Goal: Task Accomplishment & Management: Use online tool/utility

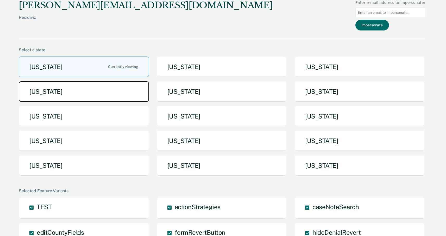
click at [122, 87] on button "[US_STATE]" at bounding box center [84, 91] width 130 height 21
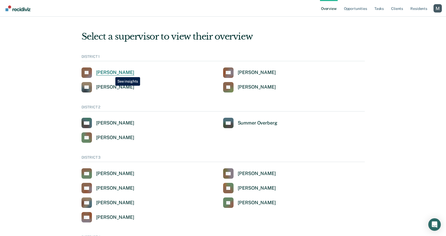
click at [112, 73] on div "[PERSON_NAME]" at bounding box center [115, 73] width 38 height 6
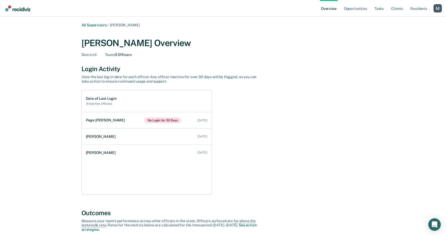
click at [326, 7] on link "Overview" at bounding box center [329, 8] width 18 height 17
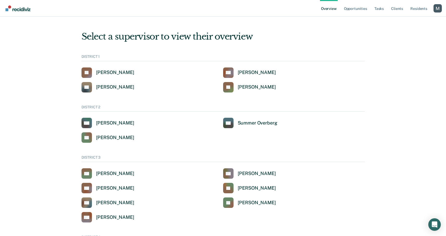
click at [435, 12] on div "Profile dropdown button" at bounding box center [438, 8] width 8 height 8
click at [395, 19] on link "Profile" at bounding box center [416, 21] width 44 height 4
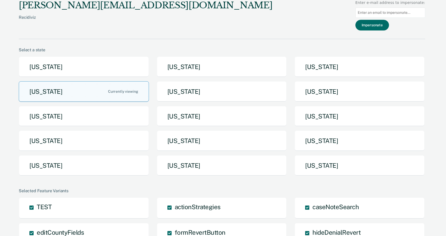
click at [384, 14] on input at bounding box center [391, 13] width 70 height 10
paste input "regarcia@idoc.idaho.gov)"
type input "regarcia@idoc.idaho.gov"
click at [378, 28] on button "Impersonate" at bounding box center [373, 25] width 34 height 11
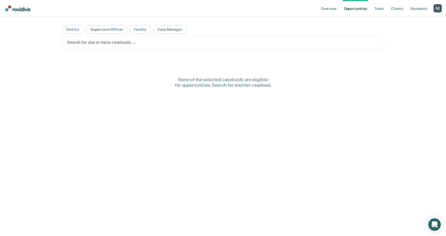
click at [435, 10] on div "Profile dropdown button" at bounding box center [438, 8] width 8 height 8
click at [401, 20] on link "Profile" at bounding box center [416, 21] width 44 height 4
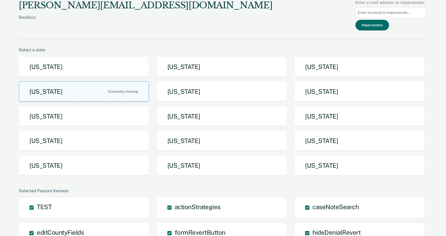
click at [399, 12] on input at bounding box center [391, 13] width 70 height 10
paste input "(regarcia@idoc.idaho.gov)"
type input "[EMAIL_ADDRESS][DOMAIN_NAME][US_STATE]"
click at [375, 27] on button "Impersonate" at bounding box center [373, 25] width 34 height 11
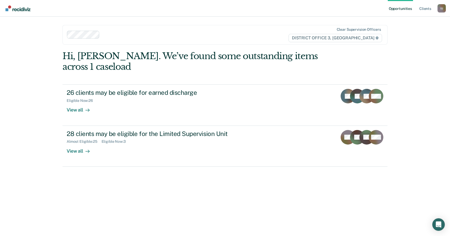
click at [440, 10] on div "I U" at bounding box center [442, 8] width 8 height 8
click at [410, 18] on button "Profile" at bounding box center [421, 21] width 50 height 8
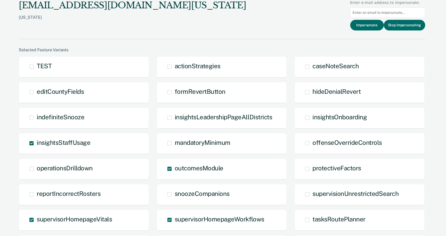
click at [399, 15] on input at bounding box center [387, 13] width 75 height 10
paste input "(regarcia@idoc.idaho.gov)"
type input "[EMAIL_ADDRESS][DOMAIN_NAME][US_STATE]"
click at [371, 26] on button "Impersonate" at bounding box center [367, 25] width 34 height 11
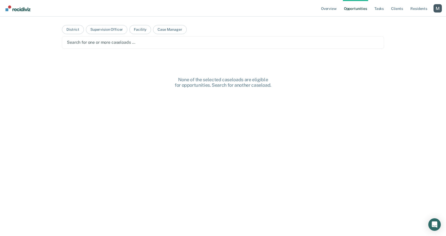
click at [436, 12] on div "Profile dropdown button" at bounding box center [438, 8] width 8 height 8
click at [403, 19] on link "Profile" at bounding box center [416, 21] width 44 height 4
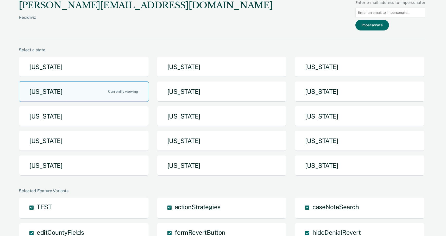
click at [384, 9] on input at bounding box center [391, 13] width 70 height 10
paste input "(regarcia@idoc.idaho.gov)"
type input "[EMAIL_ADDRESS][DOMAIN_NAME][US_STATE]"
click at [382, 26] on button "Impersonate" at bounding box center [373, 25] width 34 height 11
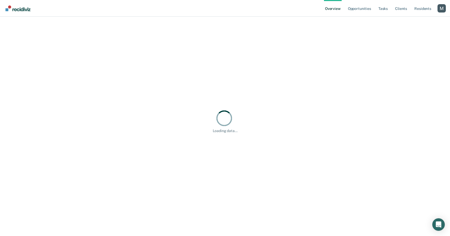
click at [443, 12] on div "Profile dropdown button" at bounding box center [442, 8] width 8 height 8
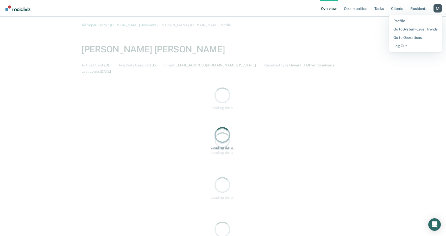
click at [416, 17] on button "Profile" at bounding box center [416, 21] width 53 height 8
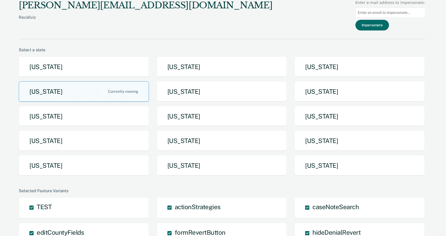
click at [389, 11] on input at bounding box center [391, 13] width 70 height 10
paste input "(regarcia@idoc.idaho.gov)"
type input "[EMAIL_ADDRESS][DOMAIN_NAME][US_STATE]"
click at [382, 25] on button "Impersonate" at bounding box center [373, 25] width 34 height 11
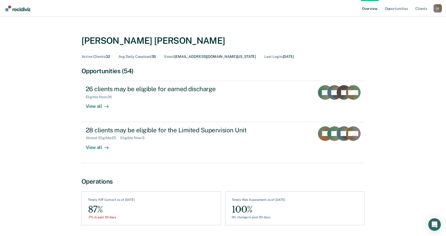
click at [439, 7] on div "I U" at bounding box center [438, 8] width 8 height 8
click at [404, 19] on link "Profile" at bounding box center [417, 21] width 42 height 4
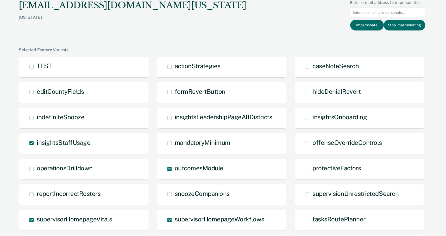
click at [403, 11] on input at bounding box center [387, 13] width 75 height 10
click at [403, 13] on input at bounding box center [387, 13] width 75 height 10
paste input "abriglio@idoc.idaho.gov"
type input "abriglio@idoc.idaho.gov"
click at [379, 25] on button "Impersonate" at bounding box center [367, 25] width 34 height 11
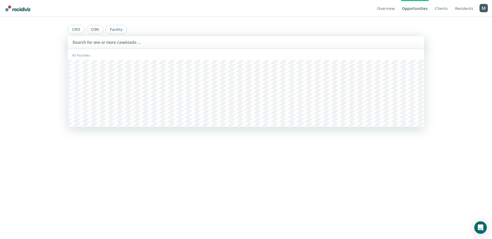
click at [104, 42] on div at bounding box center [245, 42] width 347 height 6
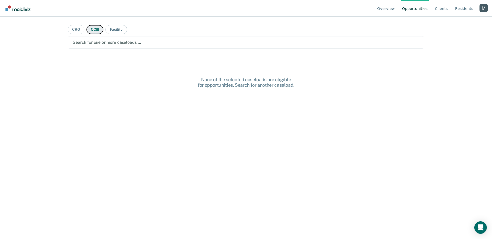
click at [96, 29] on button "COIII" at bounding box center [94, 29] width 17 height 9
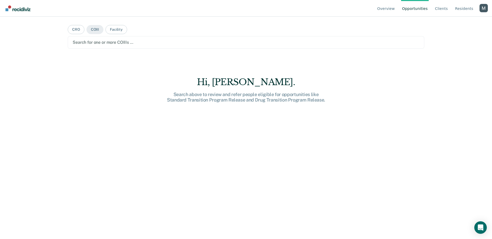
click at [99, 45] on div at bounding box center [246, 42] width 347 height 6
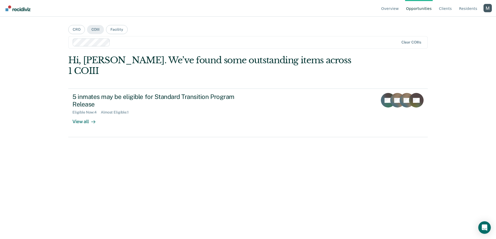
click at [158, 46] on div at bounding box center [236, 43] width 327 height 8
click at [196, 30] on main "CRO COIII Facility option [PERSON_NAME] [PERSON_NAME], selected. Clear COIIIs H…" at bounding box center [248, 122] width 372 height 210
click at [194, 42] on div at bounding box center [279, 42] width 239 height 6
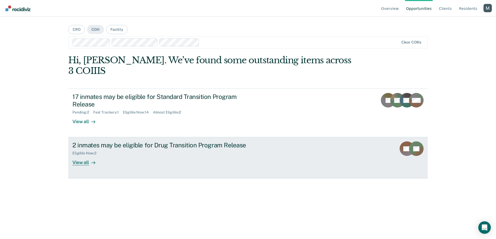
click at [216, 141] on div "2 inmates may be eligible for Drug Transition Program Release" at bounding box center [163, 145] width 183 height 8
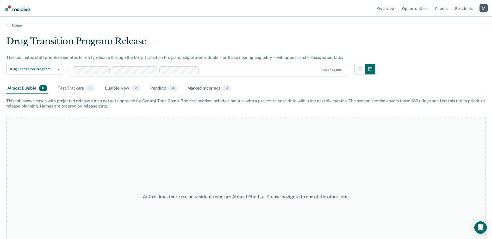
click at [134, 81] on div "Drug Transition Program Release Standard Transition Program Release Drug Transi…" at bounding box center [190, 73] width 369 height 19
click at [129, 88] on div "Eligible Now 2" at bounding box center [122, 88] width 37 height 11
